Goal: Transaction & Acquisition: Download file/media

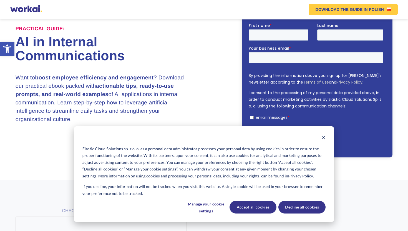
scroll to position [54, 0]
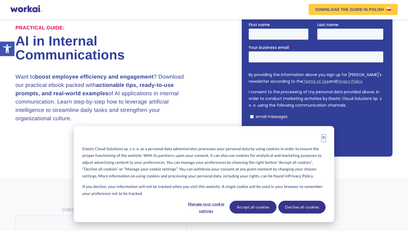
click at [324, 137] on icon "Dismiss cookie banner" at bounding box center [323, 137] width 3 height 3
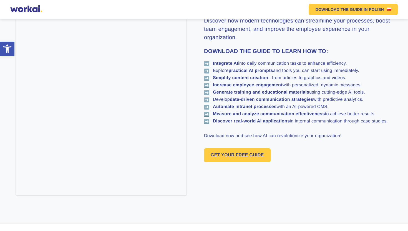
scroll to position [307, 0]
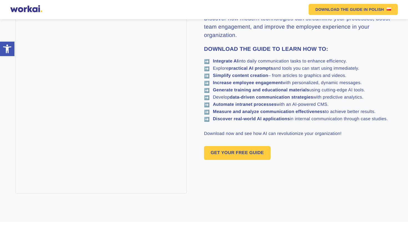
click at [334, 137] on p "Download now and see how AI can revolutionize your organization!" at bounding box center [298, 133] width 189 height 7
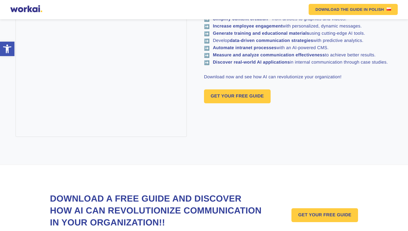
scroll to position [402, 0]
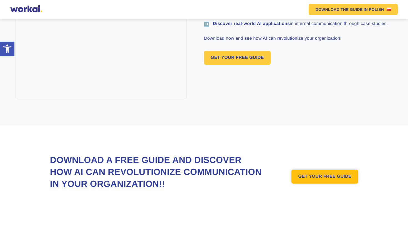
click at [319, 175] on link "GET YOUR FREE GUIDE" at bounding box center [325, 177] width 67 height 14
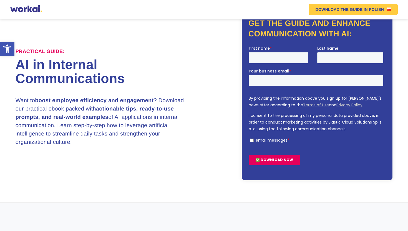
scroll to position [27, 0]
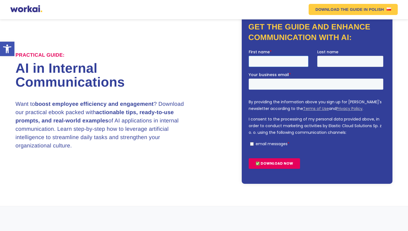
click at [280, 59] on input "First name *" at bounding box center [278, 61] width 60 height 11
type input "[PERSON_NAME]"
type input "Garg"
click at [275, 81] on input "[EMAIL_ADDRESS][DOMAIN_NAME]" at bounding box center [315, 83] width 135 height 11
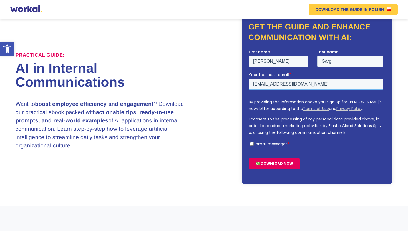
click at [275, 81] on input "[EMAIL_ADDRESS][DOMAIN_NAME]" at bounding box center [315, 83] width 135 height 11
type input "[EMAIL_ADDRESS][DOMAIN_NAME]"
click at [252, 144] on input "email messages *" at bounding box center [252, 144] width 4 height 4
checkbox input "true"
click at [268, 164] on input "✅ DOWNLOAD NOW" at bounding box center [273, 163] width 51 height 11
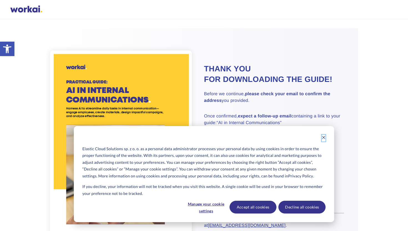
click at [324, 137] on icon "Dismiss cookie banner" at bounding box center [323, 137] width 3 height 3
